Goal: Communication & Community: Answer question/provide support

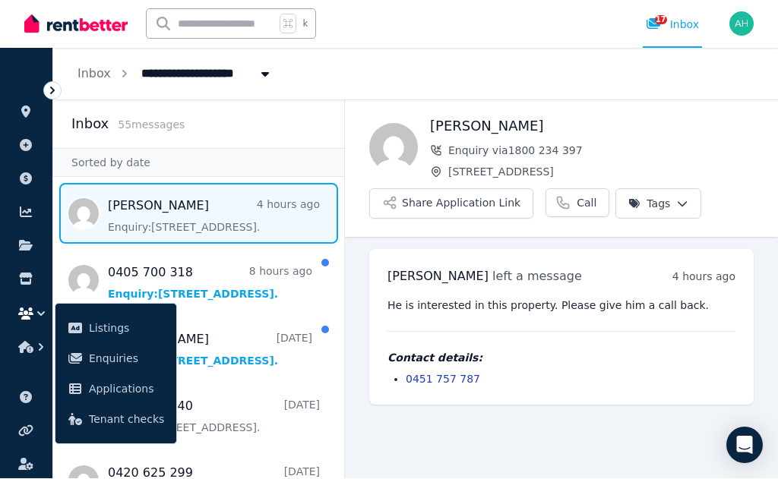
scroll to position [70, 0]
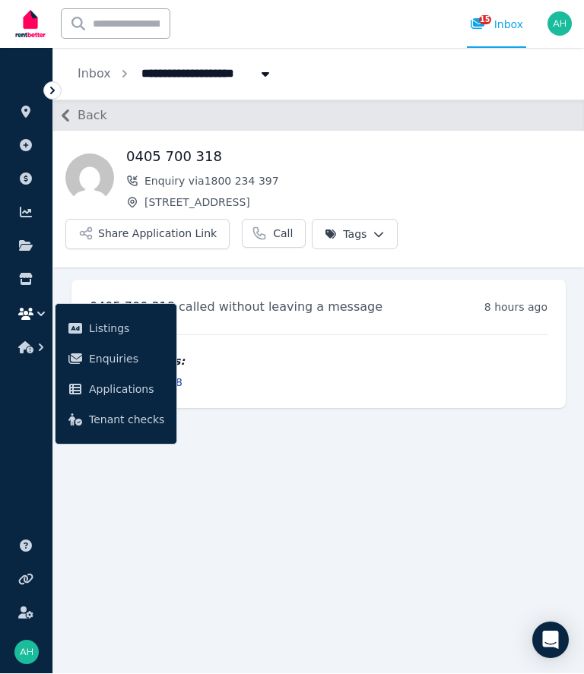
scroll to position [70, 0]
